Goal: Information Seeking & Learning: Understand process/instructions

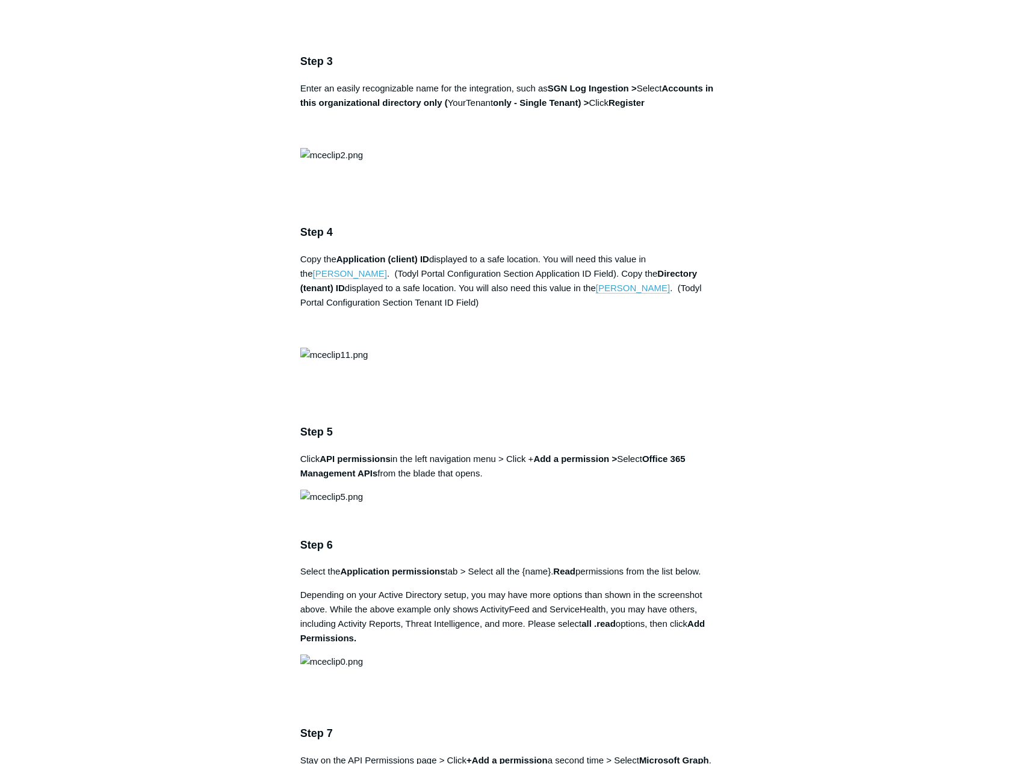
scroll to position [1143, 0]
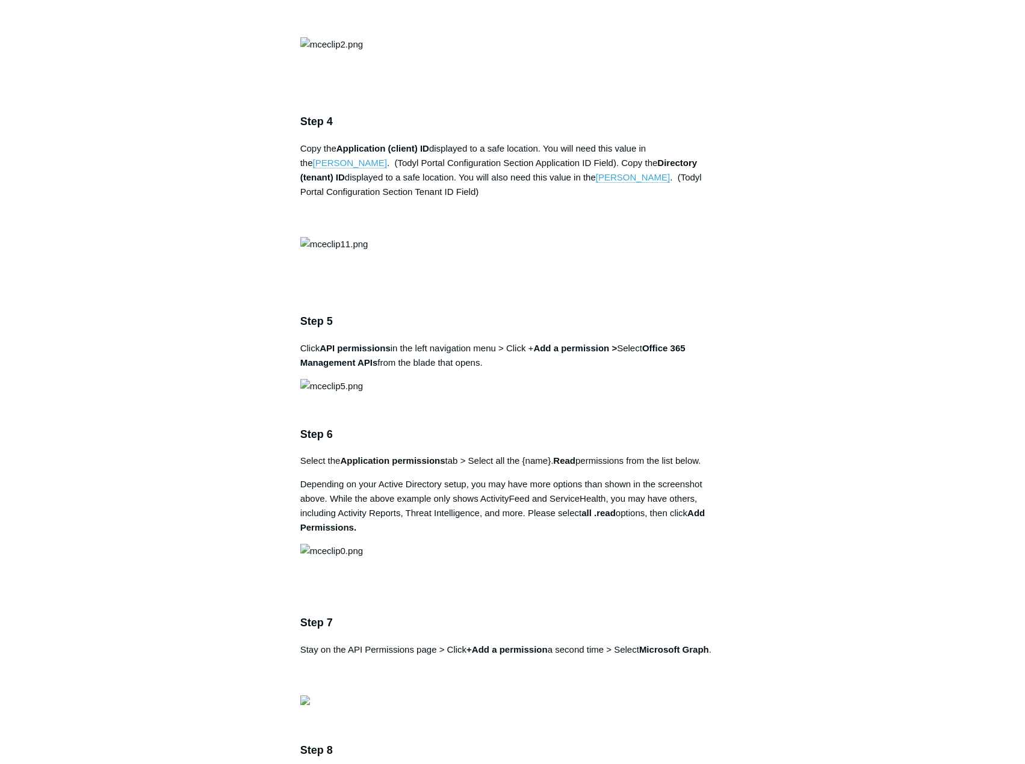
drag, startPoint x: 631, startPoint y: 414, endPoint x: 551, endPoint y: 412, distance: 80.1
copy strong "SGN Log Ingestion"
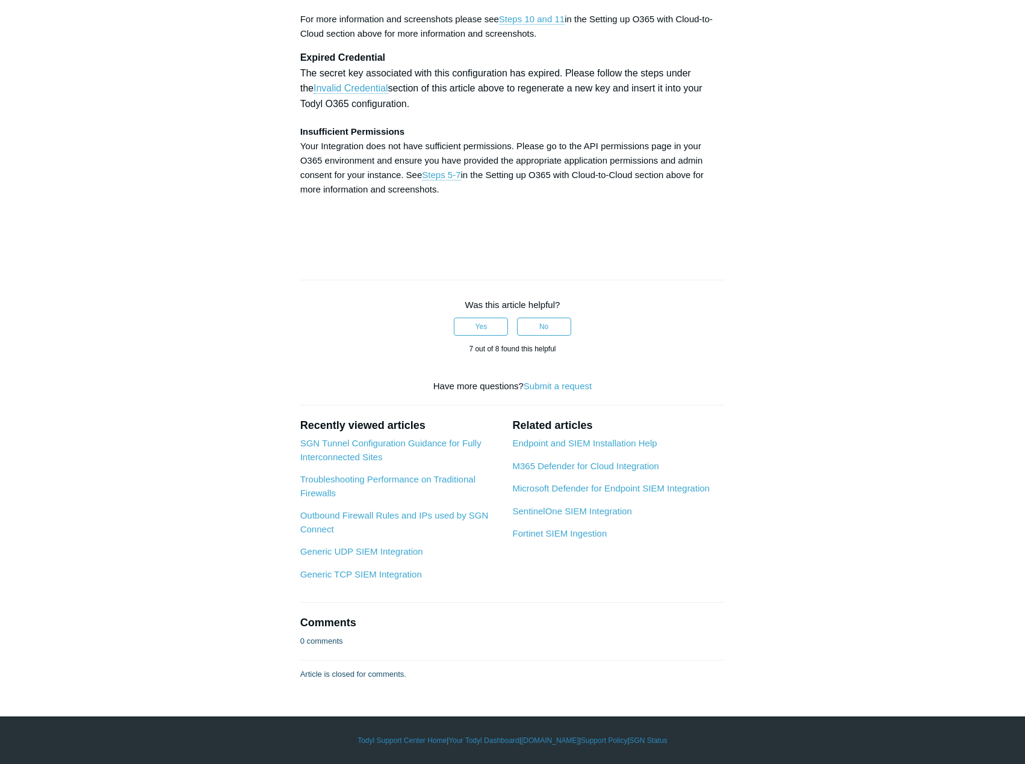
scroll to position [4813, 0]
drag, startPoint x: 570, startPoint y: 236, endPoint x: 492, endPoint y: 241, distance: 79.0
copy strong "SGN Log Ingestion"
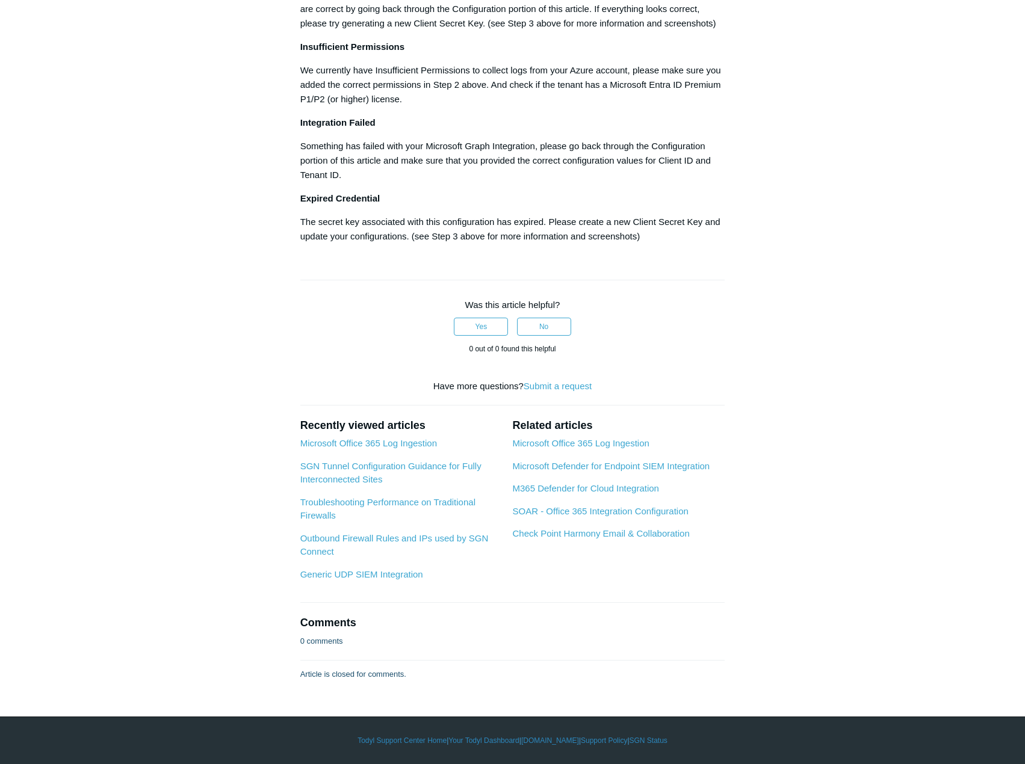
scroll to position [2286, 0]
drag, startPoint x: 328, startPoint y: 446, endPoint x: 300, endPoint y: 480, distance: 44.5
